Goal: Find specific page/section: Find specific page/section

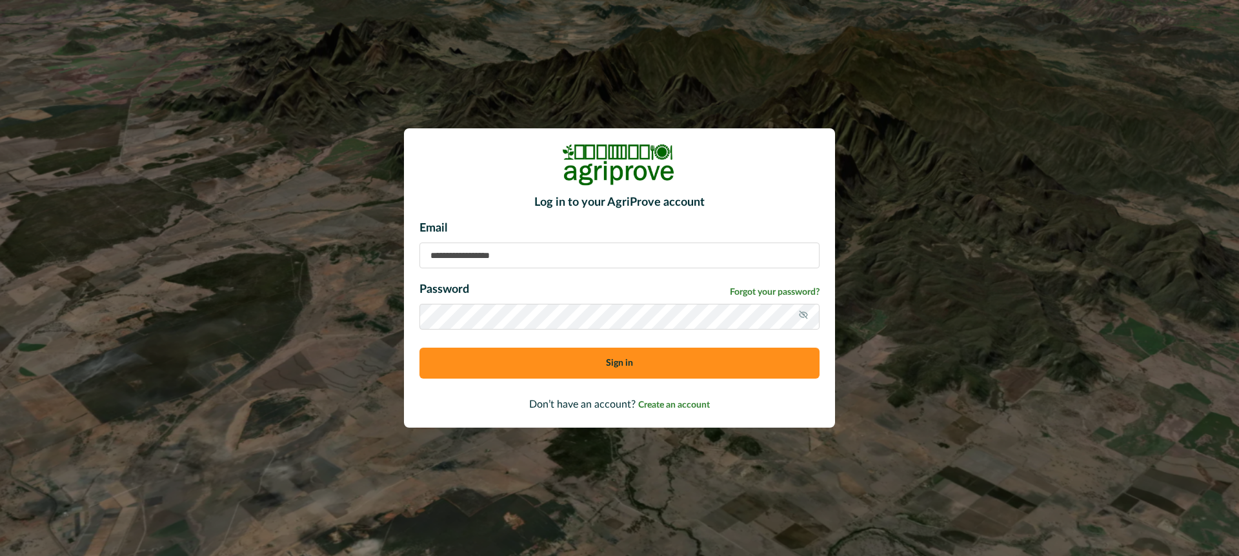
click at [478, 259] on input at bounding box center [620, 256] width 400 height 26
type input "**********"
click at [516, 354] on button "Sign in" at bounding box center [620, 363] width 400 height 31
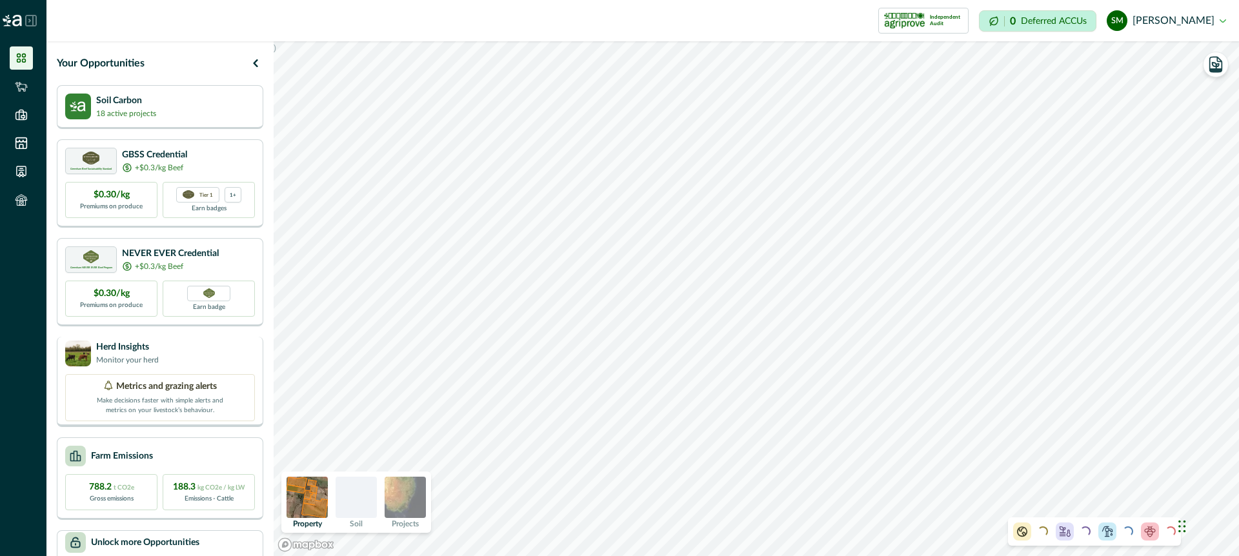
click at [230, 355] on div "Herd Insights Monitor your herd" at bounding box center [160, 354] width 190 height 26
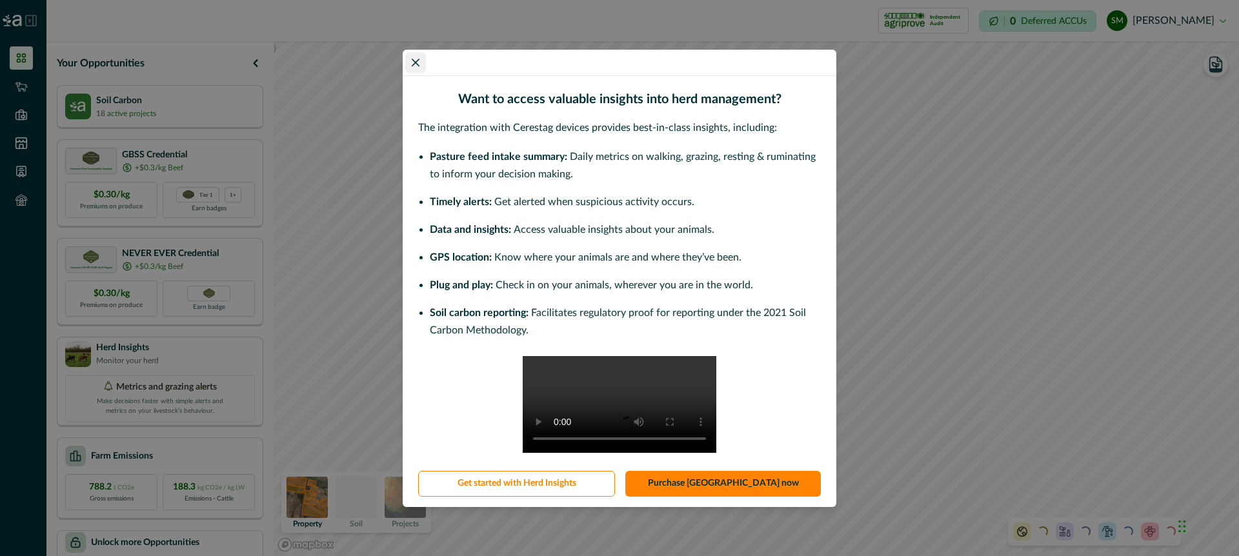
click at [412, 58] on icon "Close" at bounding box center [416, 62] width 8 height 8
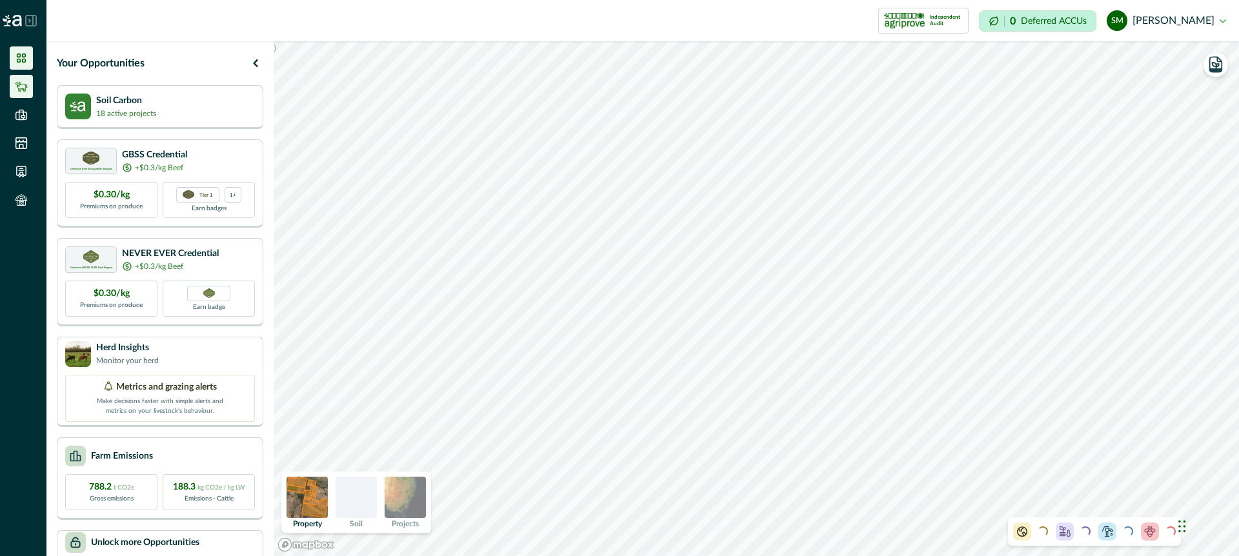
click at [19, 83] on icon at bounding box center [21, 87] width 12 height 10
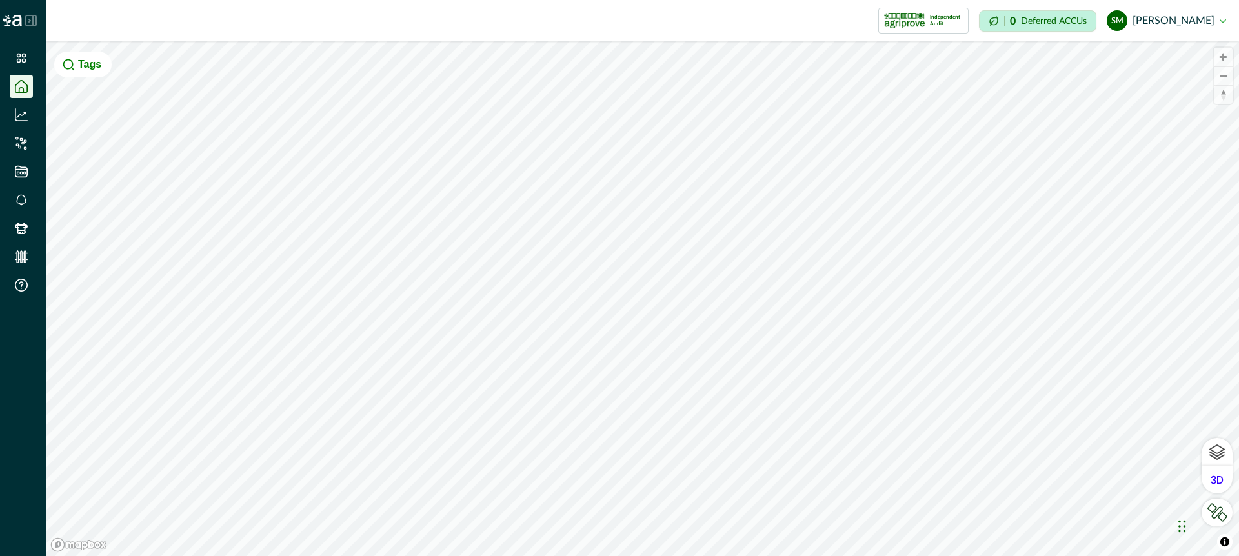
click at [31, 16] on icon at bounding box center [31, 21] width 12 height 12
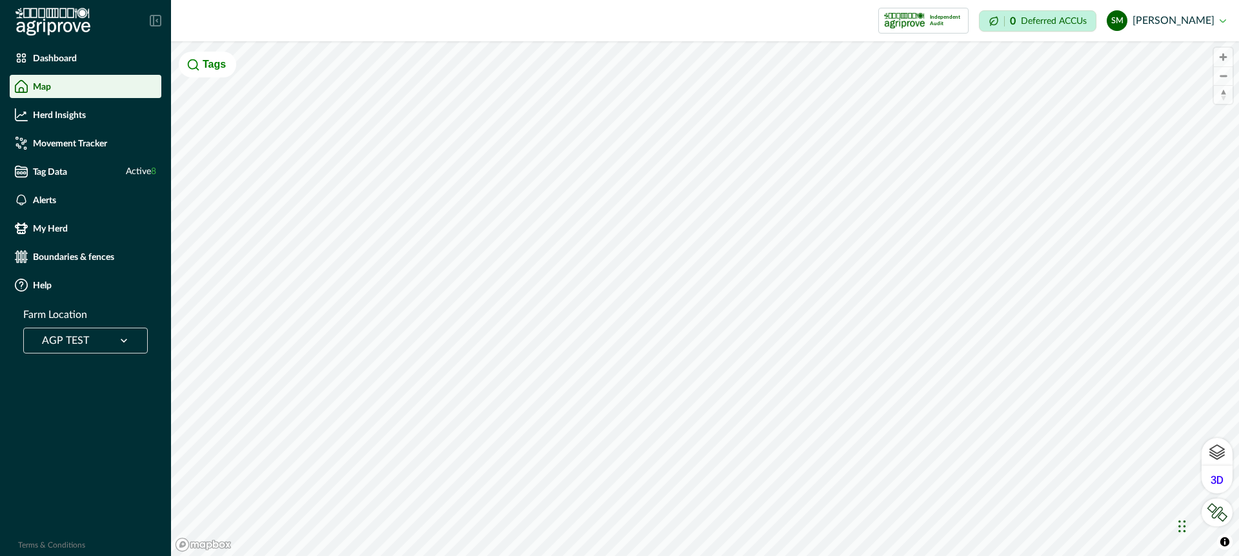
click at [107, 341] on div at bounding box center [124, 341] width 34 height 25
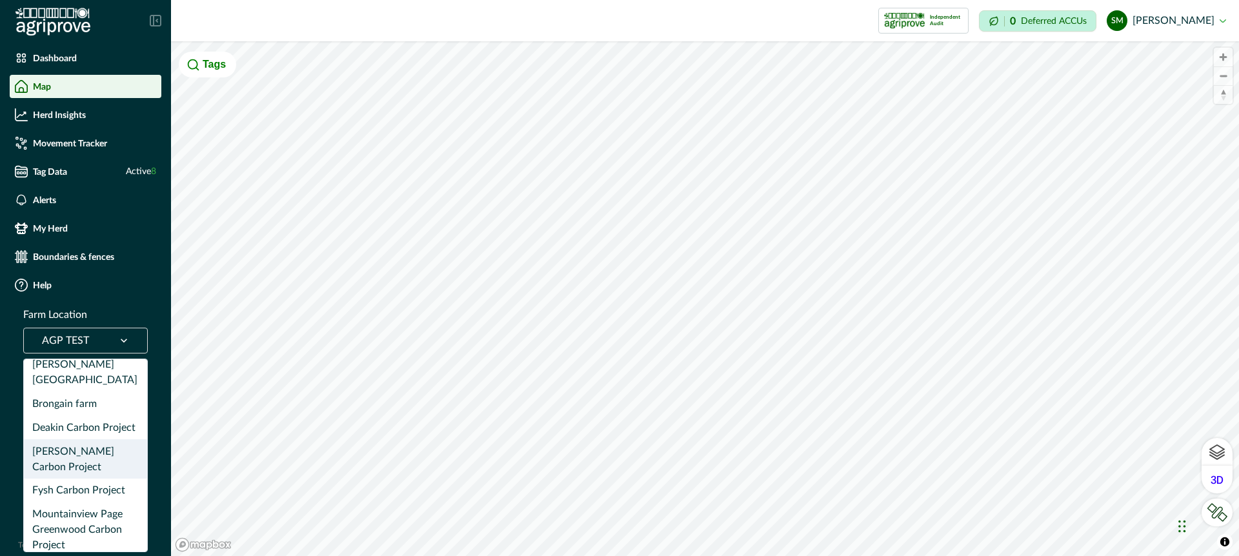
scroll to position [37, 0]
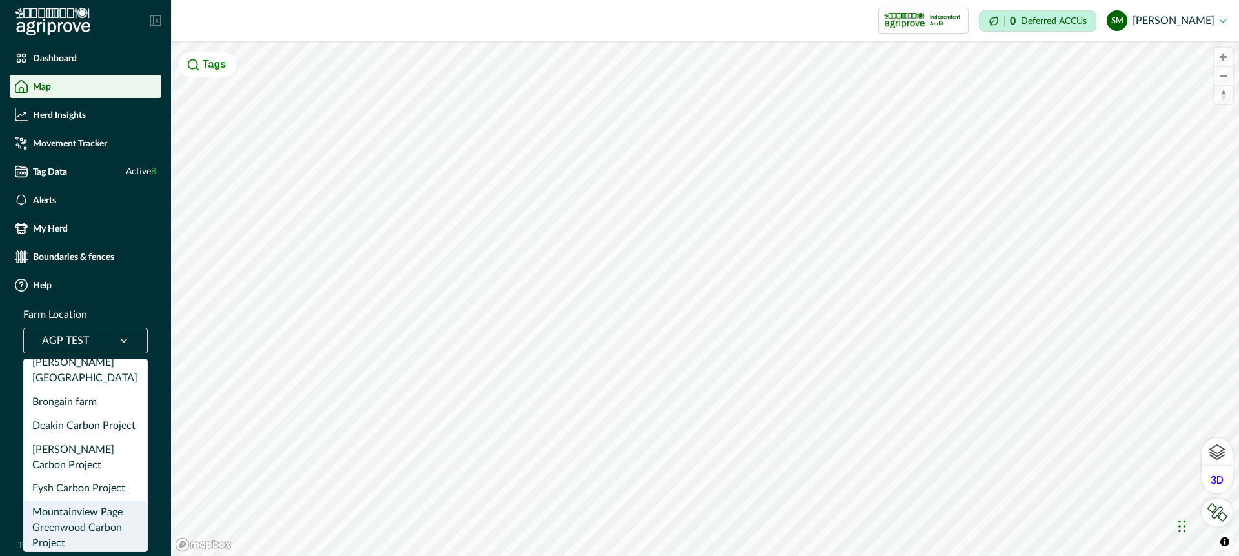
click at [96, 501] on div "Mountainview Page Greenwood Carbon Project" at bounding box center [85, 528] width 123 height 55
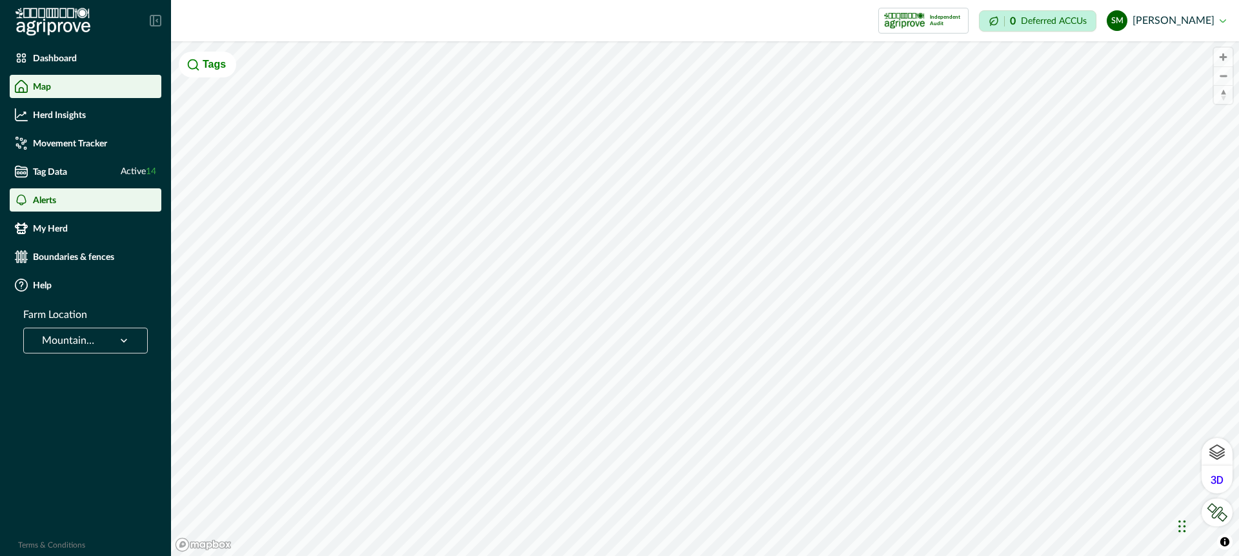
click at [79, 198] on div "Alerts" at bounding box center [85, 200] width 141 height 13
